Goal: Book appointment/travel/reservation

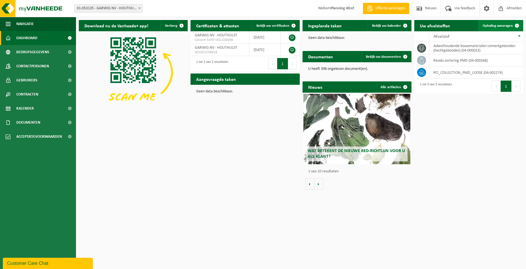
click at [487, 25] on span "Ophaling aanvragen" at bounding box center [498, 26] width 30 height 4
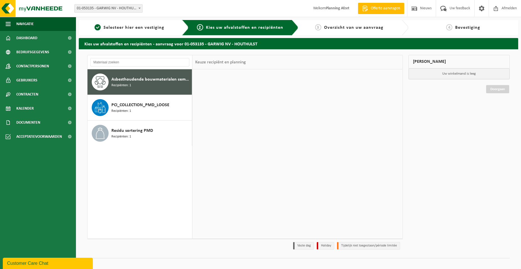
click at [129, 82] on span "Asbesthoudende bouwmaterialen cementgebonden (hechtgebonden)" at bounding box center [150, 79] width 79 height 7
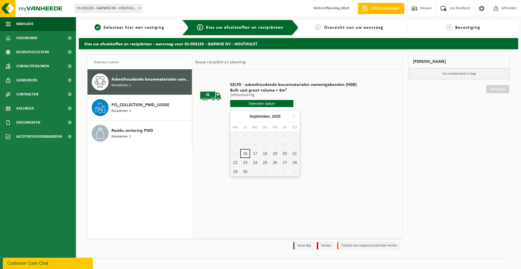
click at [262, 105] on input "text" at bounding box center [261, 103] width 63 height 7
click at [257, 153] on div "17" at bounding box center [255, 153] width 10 height 9
click at [264, 103] on input "text" at bounding box center [261, 103] width 63 height 7
click at [254, 152] on div "17" at bounding box center [255, 153] width 10 height 9
type input "Van 2025-09-17"
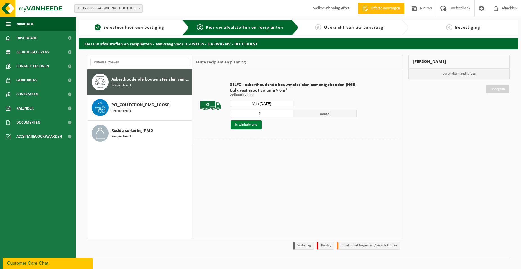
click at [248, 125] on button "In winkelmand" at bounding box center [246, 124] width 31 height 9
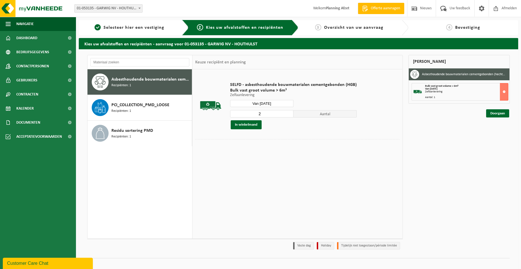
type input "2"
click at [288, 112] on input "2" at bounding box center [261, 113] width 63 height 7
click at [248, 122] on button "In winkelmand" at bounding box center [246, 124] width 31 height 9
click at [496, 113] on link "Doorgaan" at bounding box center [497, 113] width 23 height 8
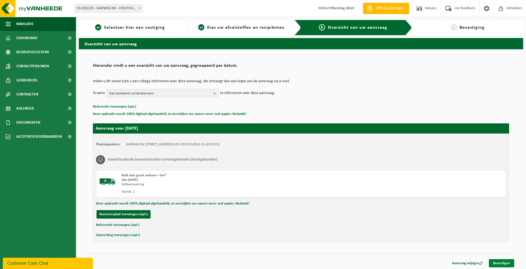
click at [495, 264] on link "Bevestigen" at bounding box center [501, 263] width 25 height 8
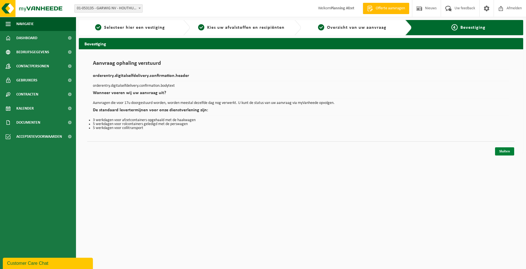
click at [502, 151] on link "Sluiten" at bounding box center [504, 151] width 19 height 8
